Goal: Task Accomplishment & Management: Complete application form

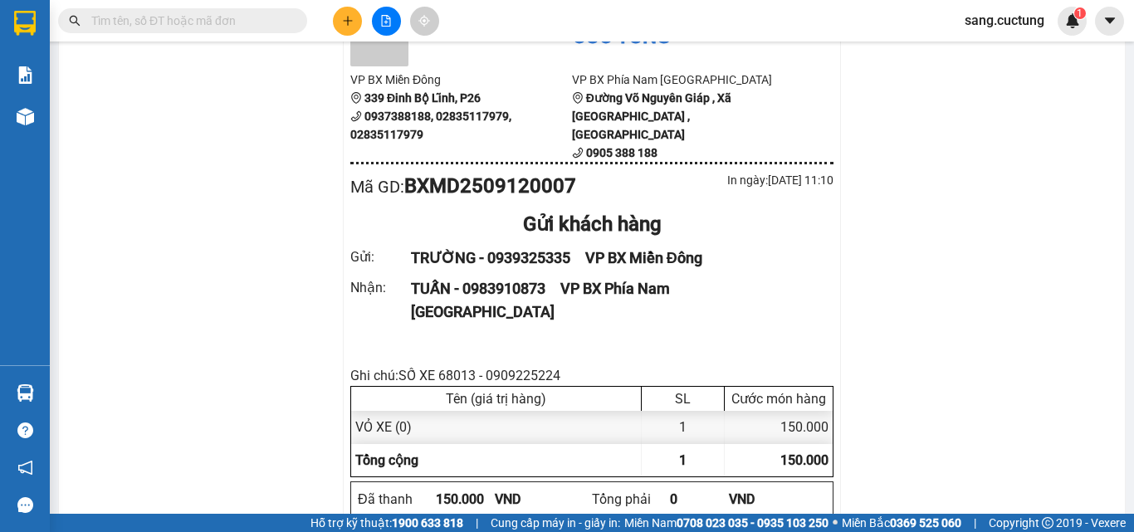
scroll to position [166, 0]
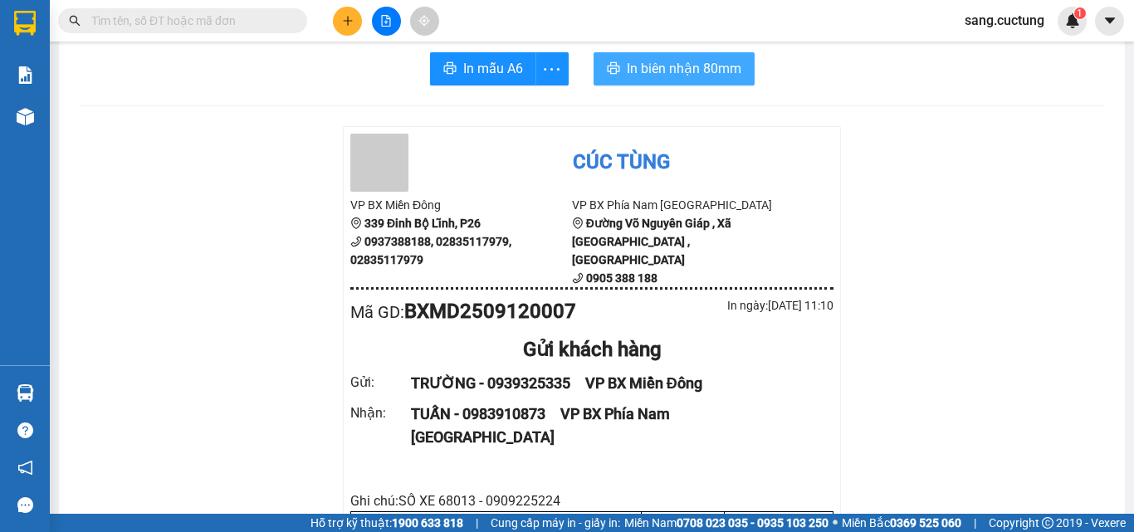
scroll to position [0, 0]
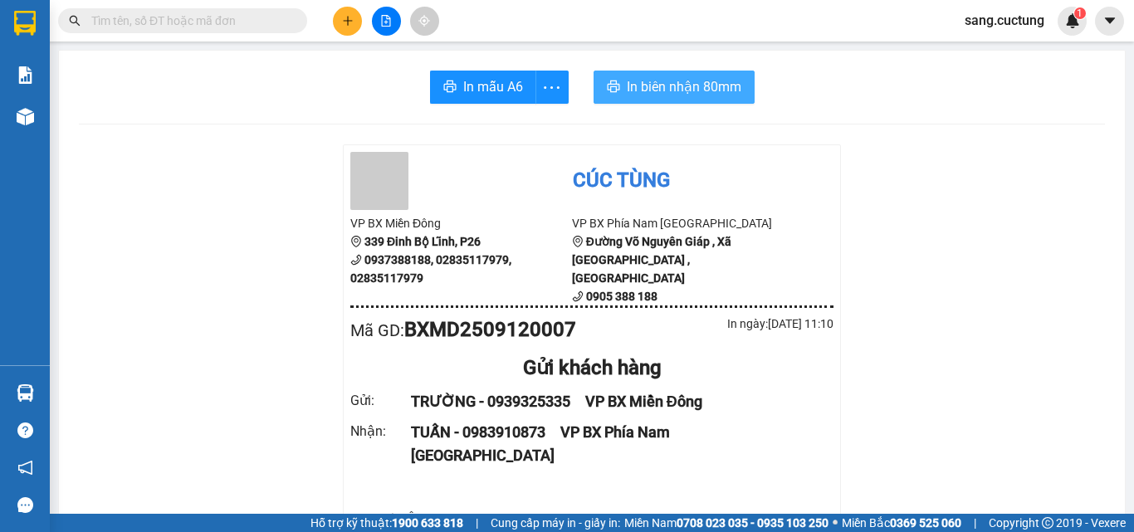
click at [655, 79] on span "In biên nhận 80mm" at bounding box center [684, 86] width 115 height 21
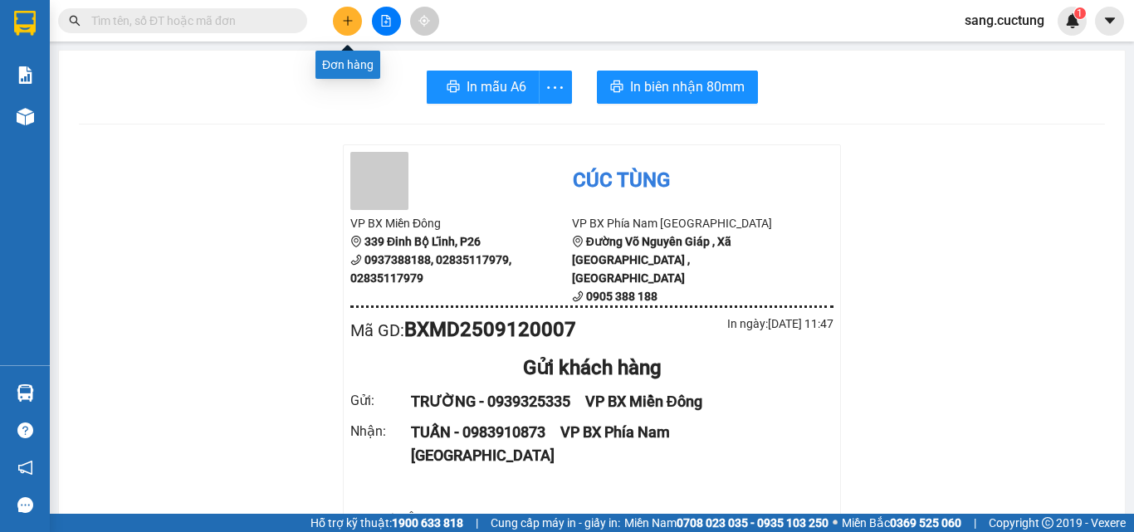
click at [344, 19] on icon "plus" at bounding box center [348, 21] width 12 height 12
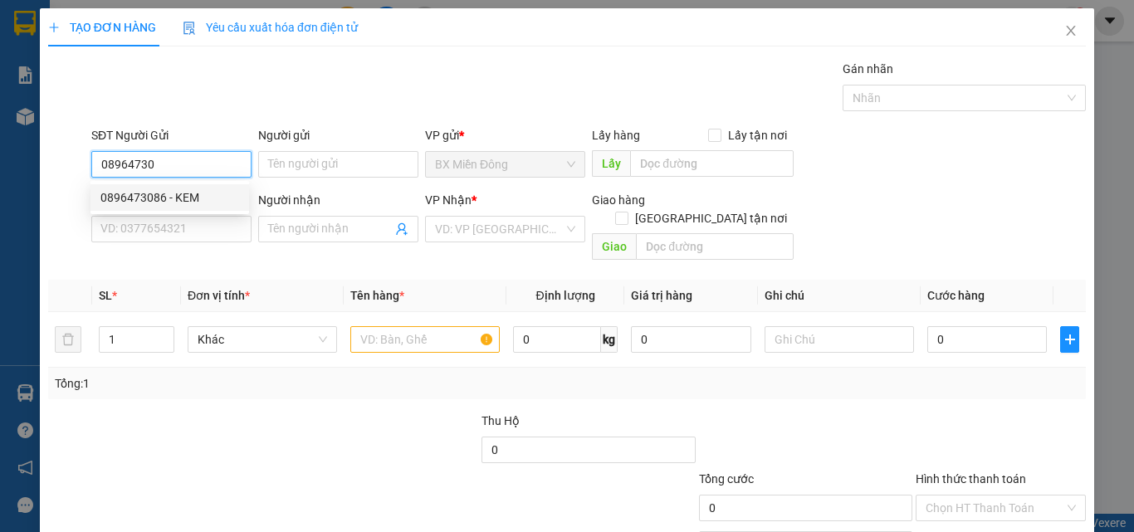
click at [120, 194] on div "0896473086 - KEM" at bounding box center [169, 197] width 139 height 18
type input "0896473086"
type input "KEM"
type input "0909410197"
type input "THUẬN"
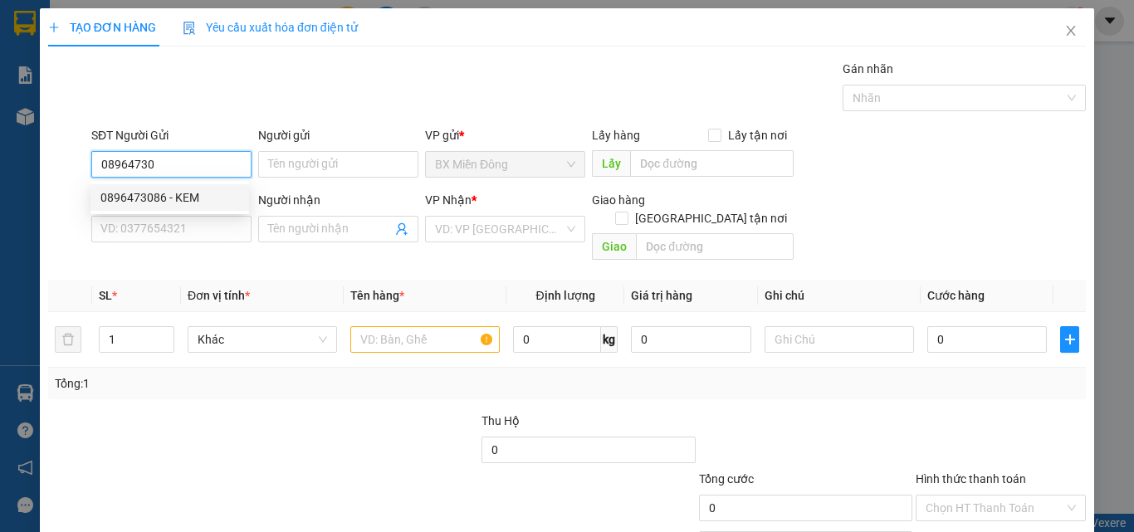
type input "NGÃ TƯ [GEOGRAPHIC_DATA]"
type input "50.000"
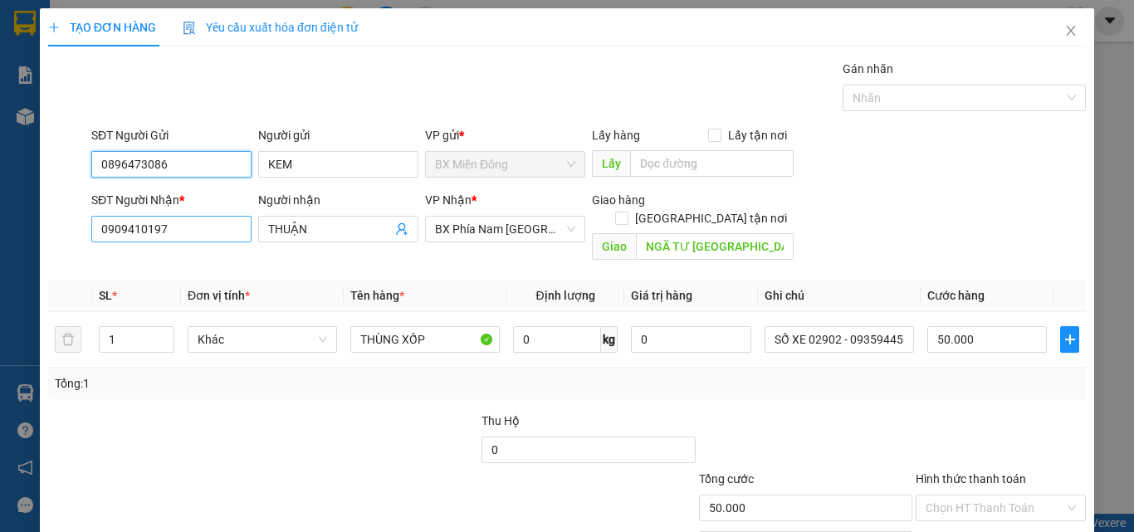
type input "0896473086"
click at [173, 235] on input "0909410197" at bounding box center [171, 229] width 160 height 27
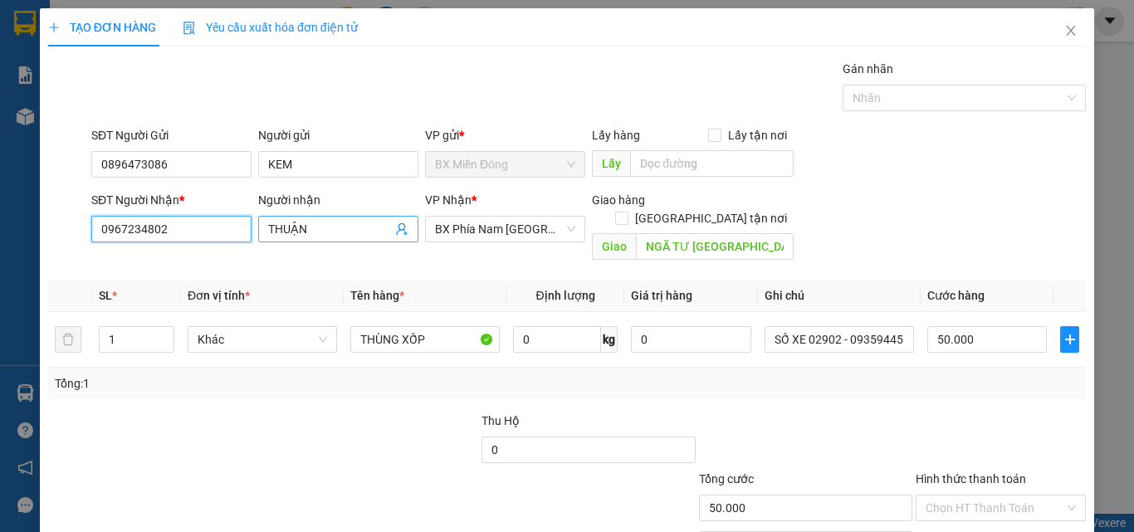
type input "0967234802"
click at [317, 220] on input "THUẬN" at bounding box center [330, 229] width 124 height 18
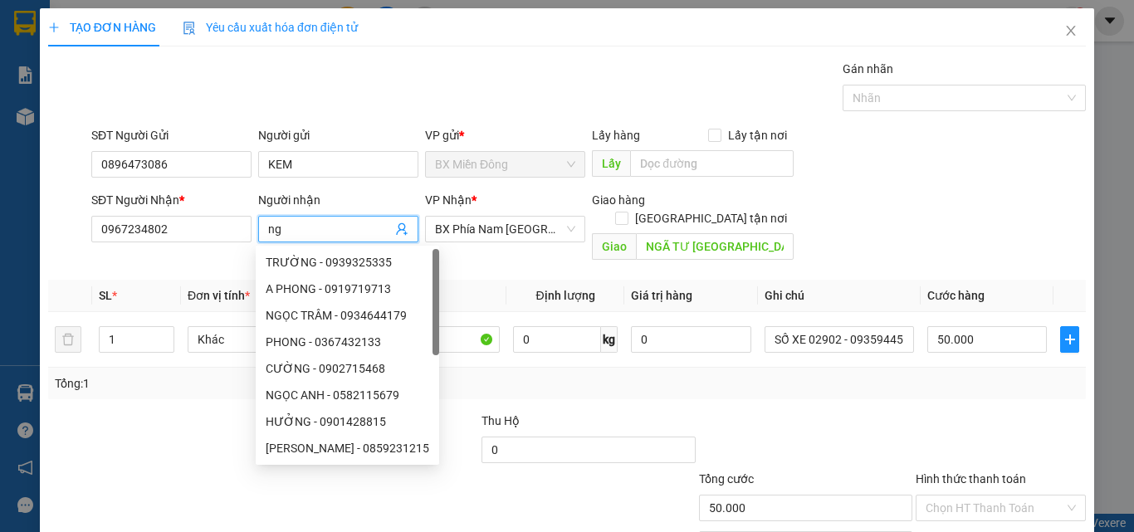
type input "n"
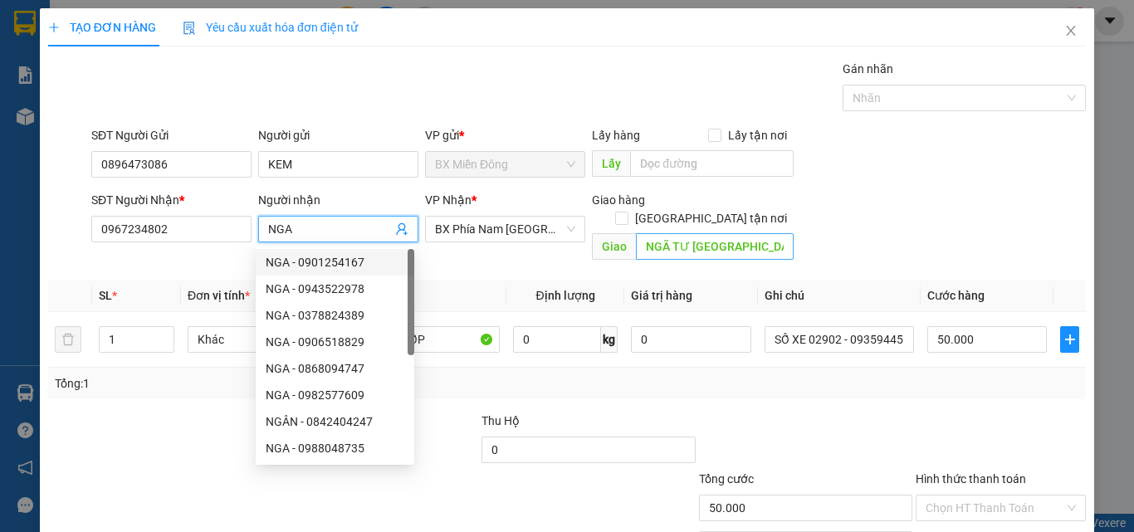
type input "NGA"
click at [706, 233] on input "NGÃ TƯ [GEOGRAPHIC_DATA]" at bounding box center [715, 246] width 158 height 27
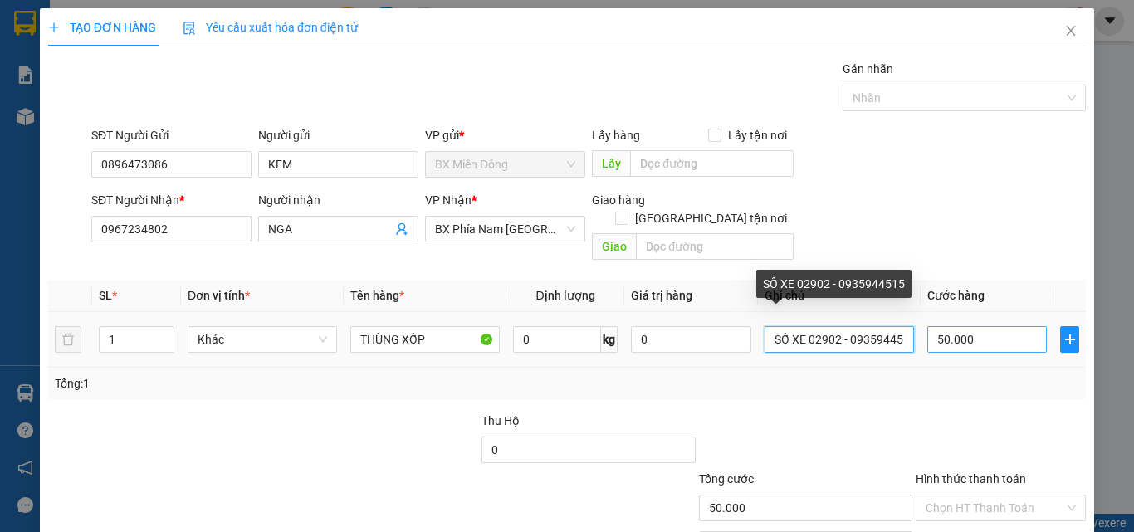
scroll to position [0, 11]
drag, startPoint x: 811, startPoint y: 324, endPoint x: 977, endPoint y: 332, distance: 166.2
click at [977, 332] on tr "1 Khác THÙNG XỐP 0 kg 0 SỐ XE 02902 - 0935944515 50.000" at bounding box center [566, 340] width 1037 height 56
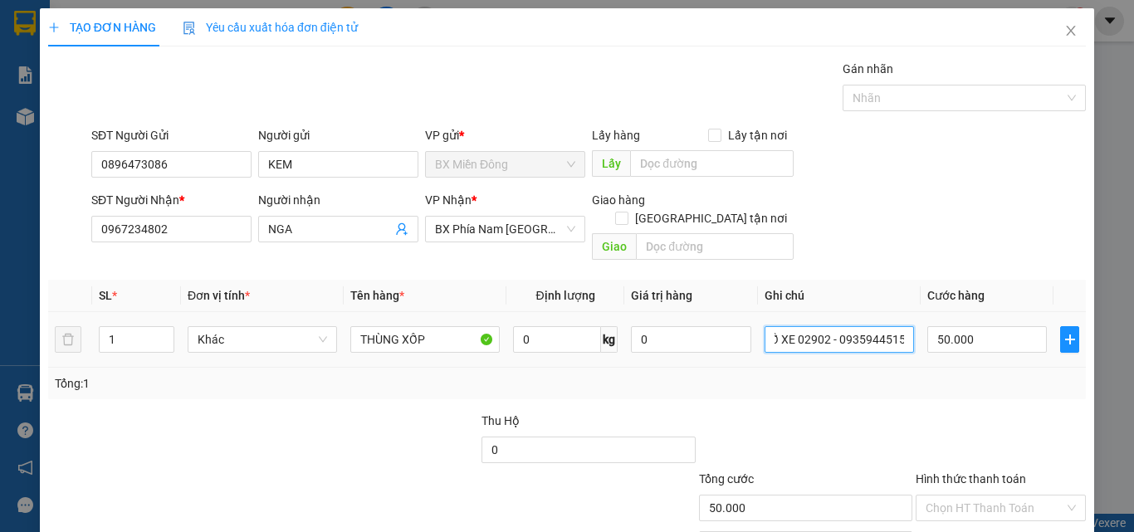
drag, startPoint x: 880, startPoint y: 329, endPoint x: 964, endPoint y: 338, distance: 84.2
click at [964, 338] on tr "1 Khác THÙNG XỐP 0 kg 0 SỐ XE 02902 - 0935944515 50.000" at bounding box center [566, 340] width 1037 height 56
type input "SỐ XE 02896 - 0965888544"
click at [955, 374] on div "Tổng: 1" at bounding box center [567, 383] width 1024 height 18
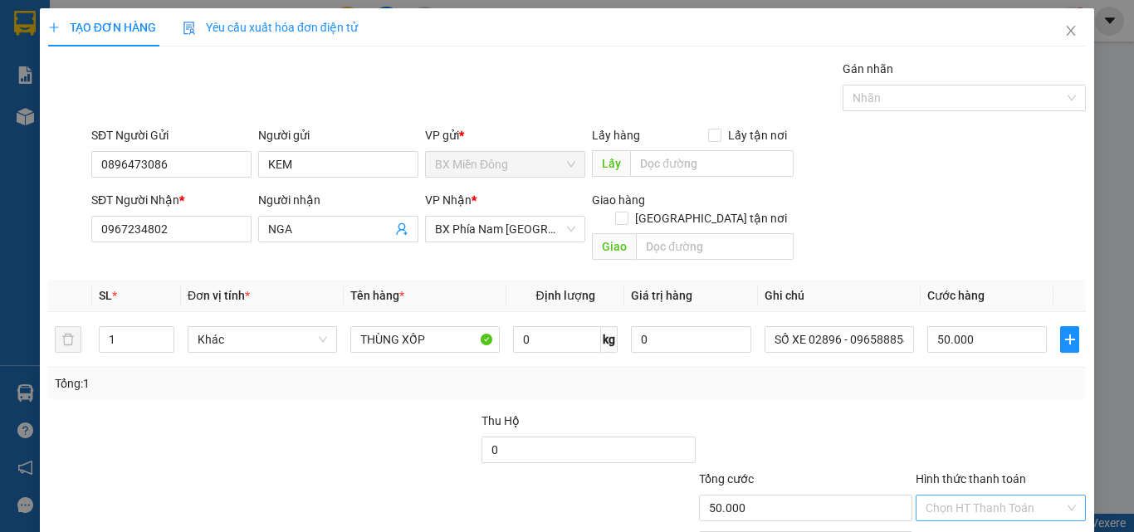
click at [962, 495] on input "Hình thức thanh toán" at bounding box center [994, 507] width 139 height 25
click at [928, 433] on div "Tại văn phòng" at bounding box center [990, 430] width 149 height 18
type input "0"
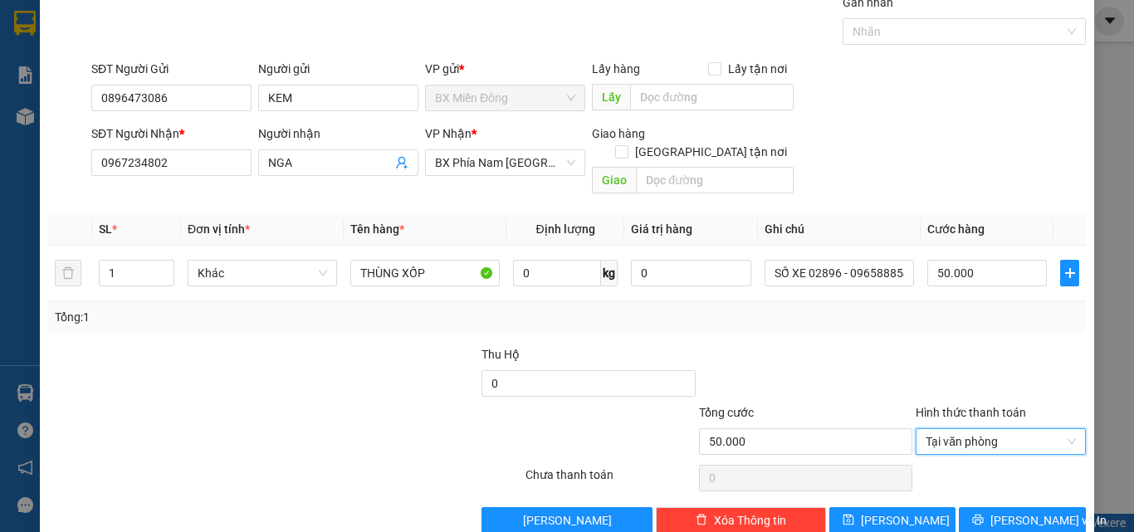
scroll to position [82, 0]
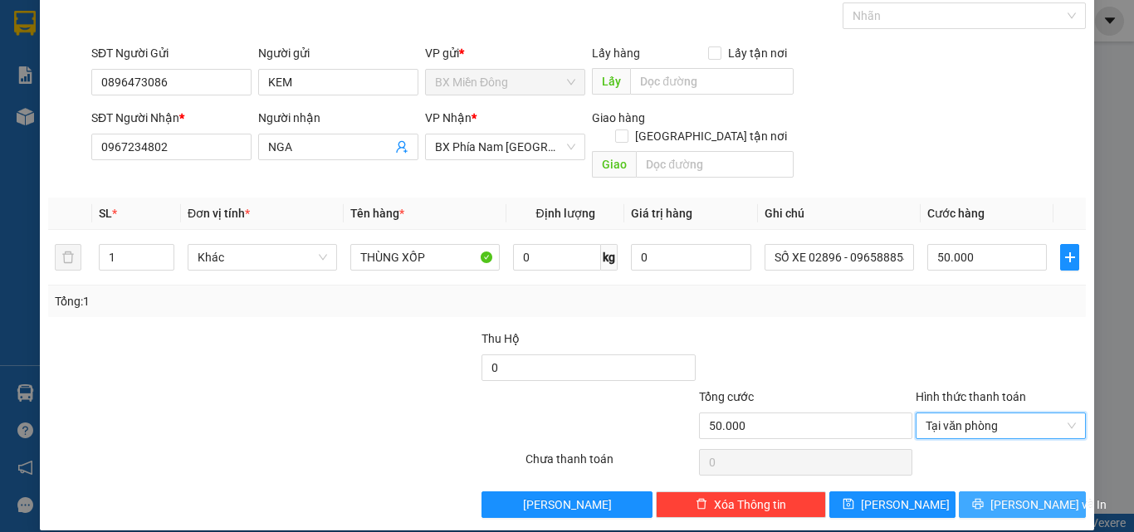
click at [979, 498] on icon "printer" at bounding box center [978, 504] width 12 height 12
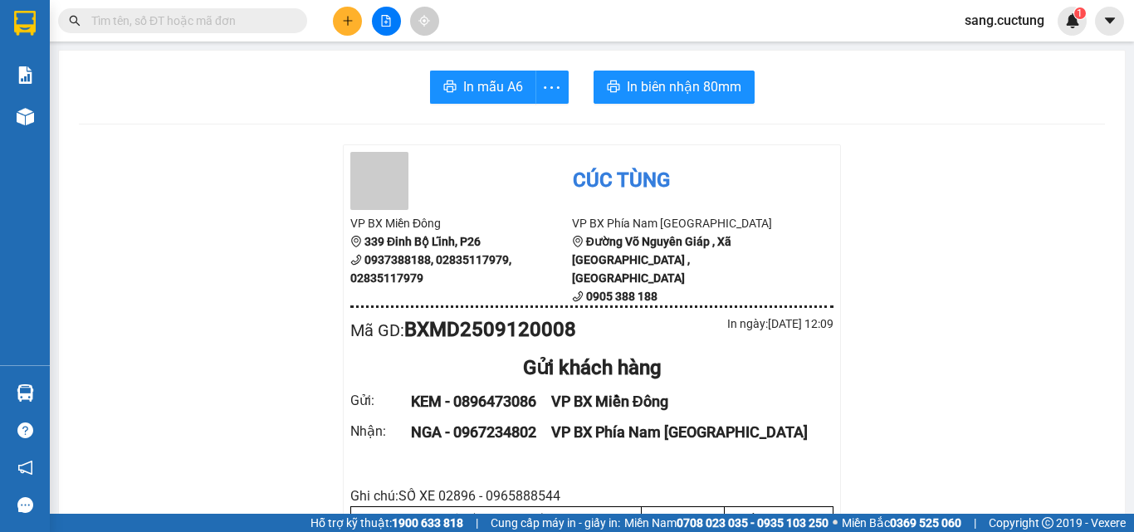
click at [641, 86] on span "In biên nhận 80mm" at bounding box center [684, 86] width 115 height 21
